Goal: Check status

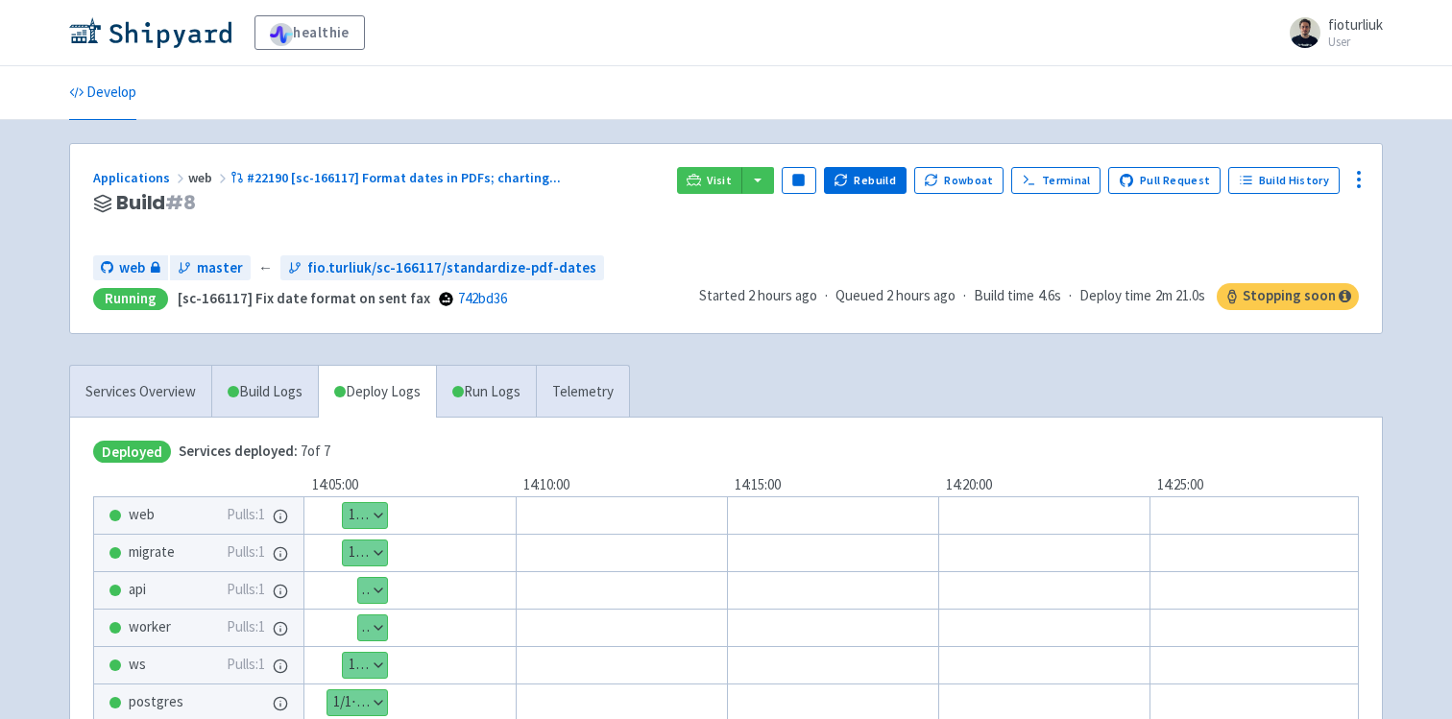
scroll to position [124, 0]
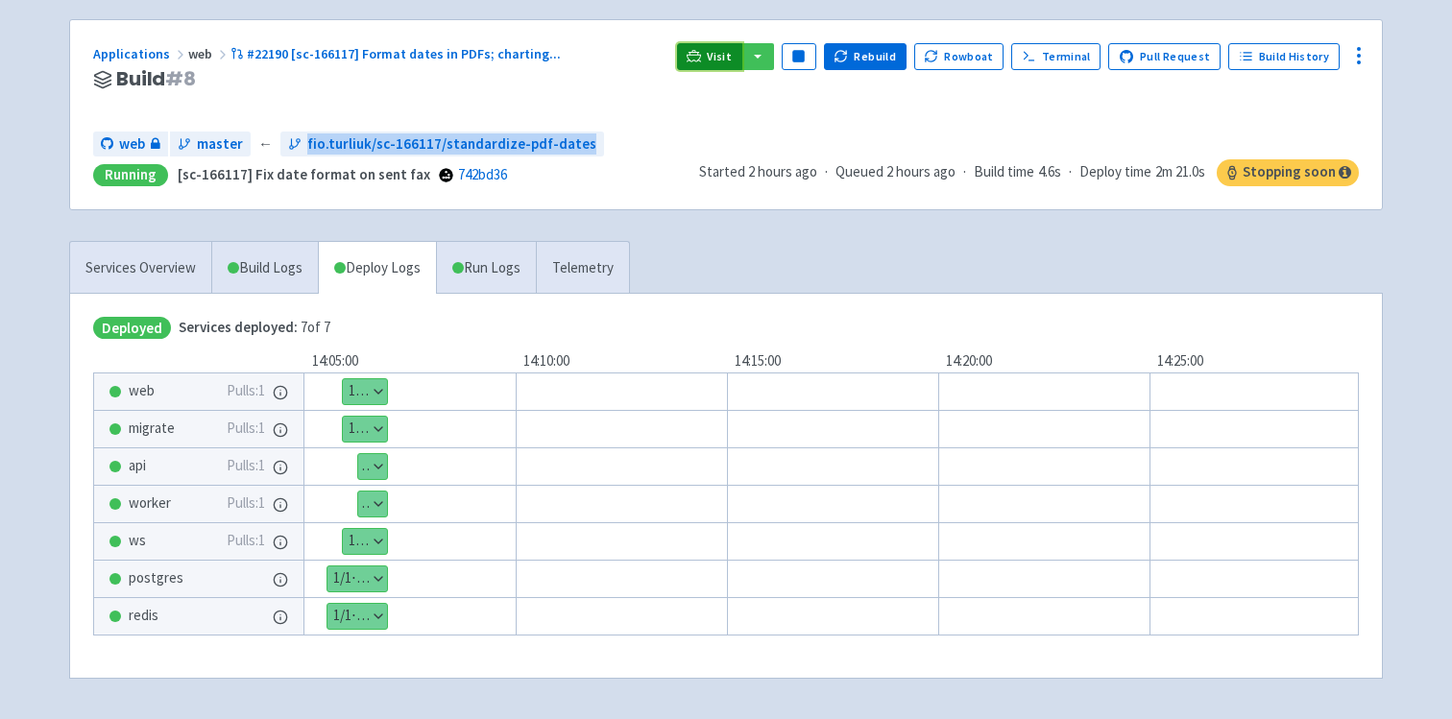
click at [719, 50] on link "Visit" at bounding box center [709, 56] width 65 height 27
